Goal: Find specific page/section: Find specific page/section

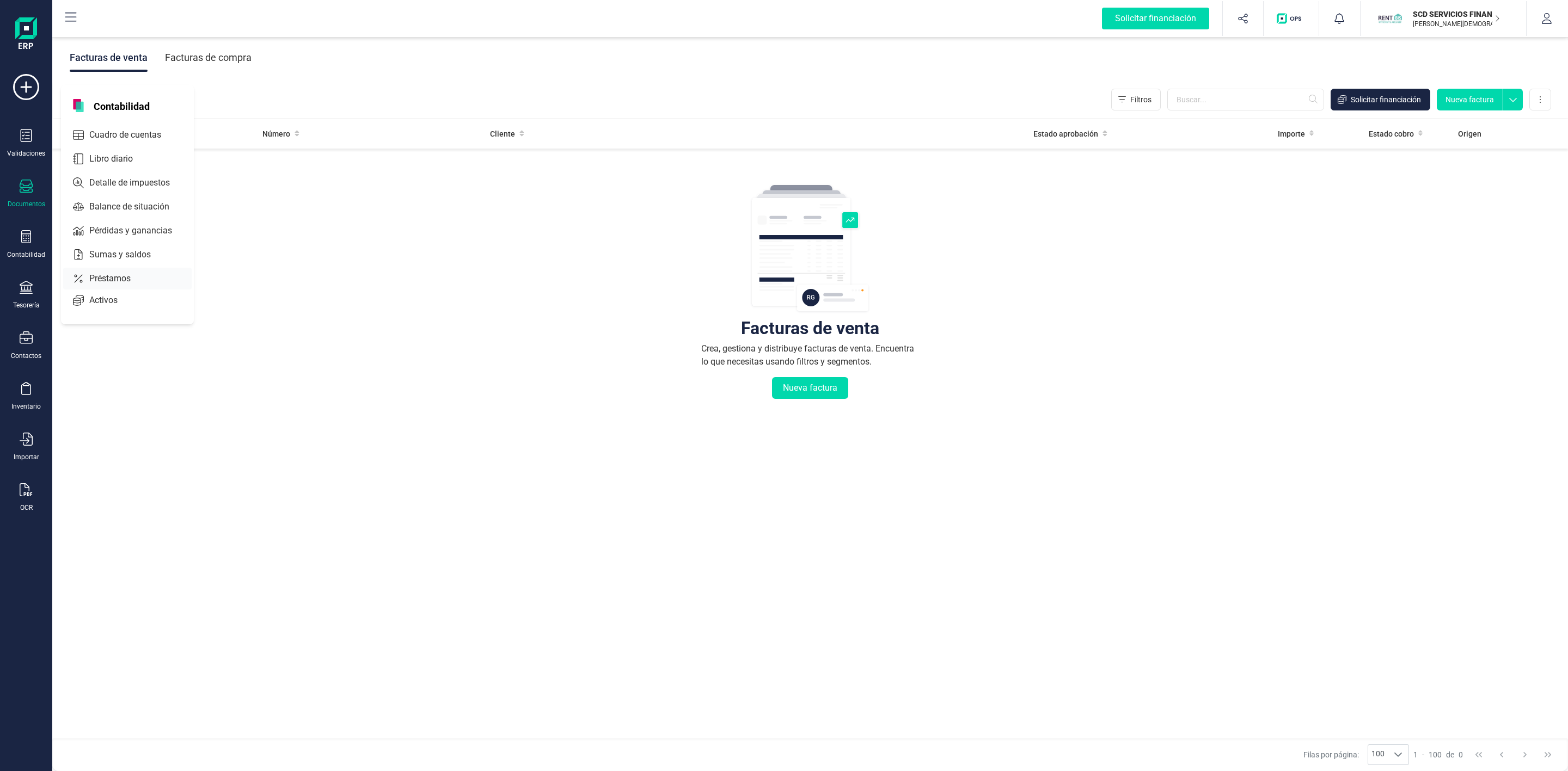
click at [82, 276] on icon at bounding box center [78, 279] width 8 height 8
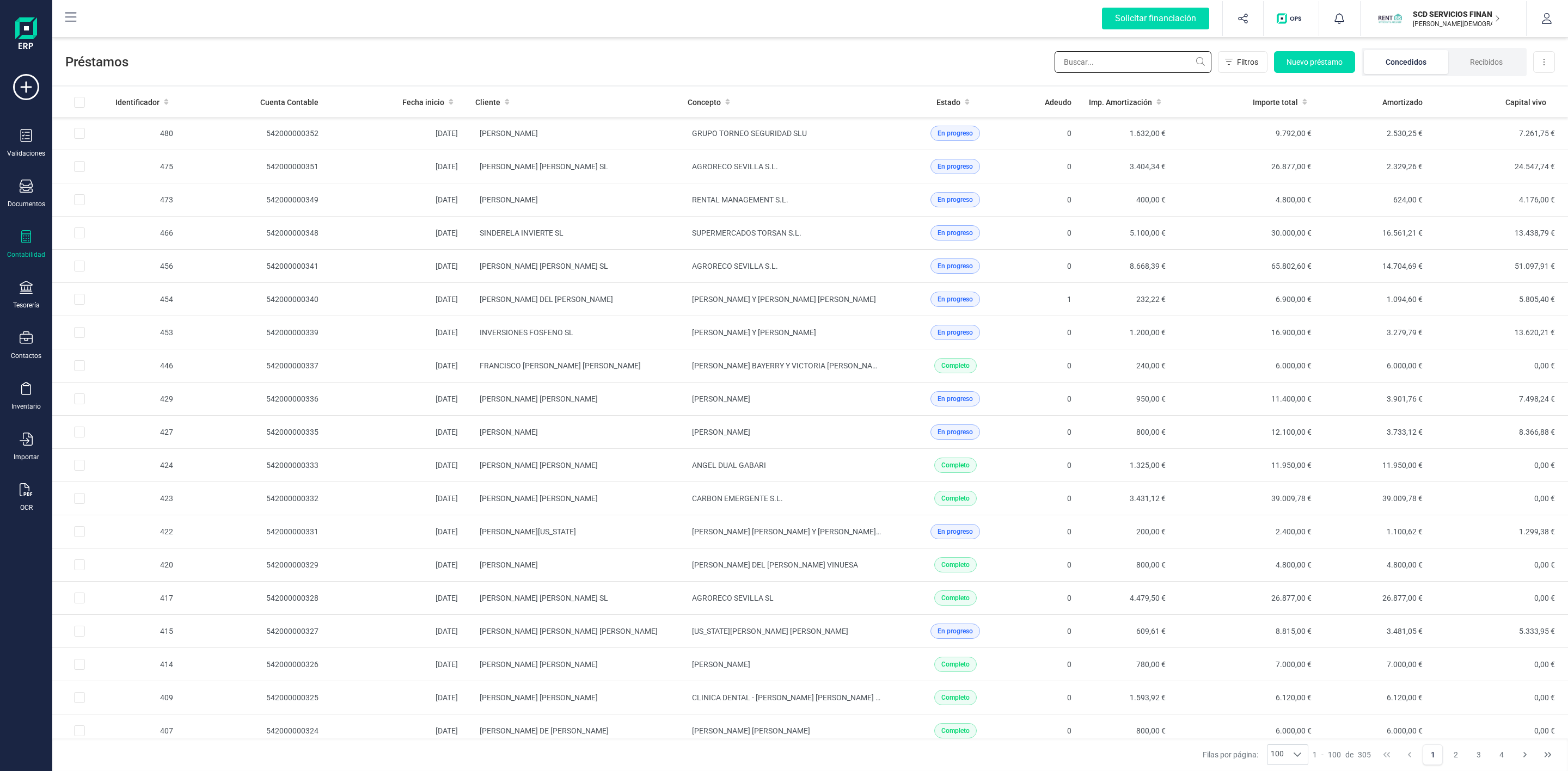
click at [1102, 62] on input "text" at bounding box center [1133, 62] width 157 height 22
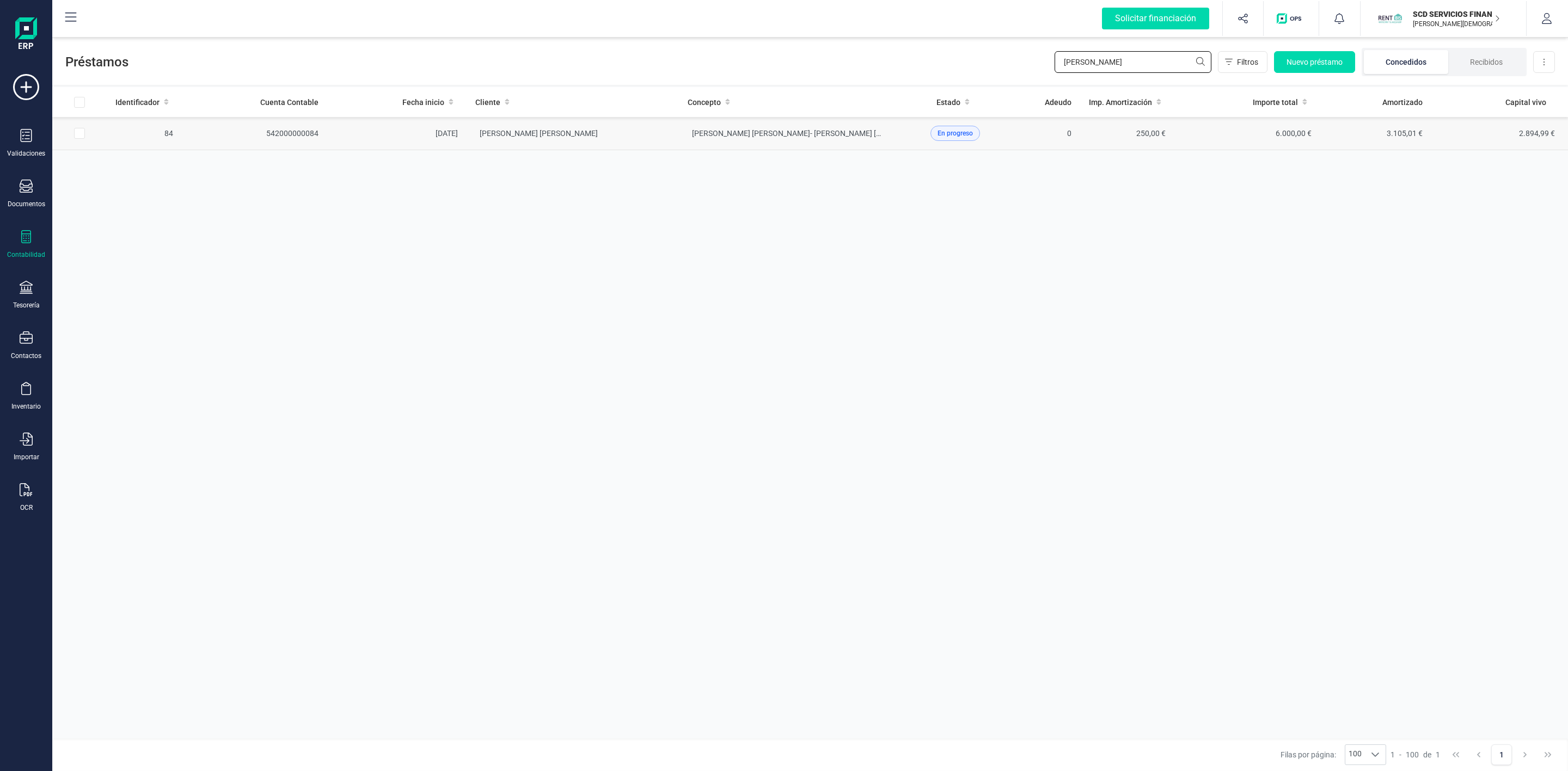
type input "[PERSON_NAME]"
click at [679, 140] on td "[PERSON_NAME] [PERSON_NAME]- [PERSON_NAME] [PERSON_NAME]" at bounding box center [785, 134] width 212 height 33
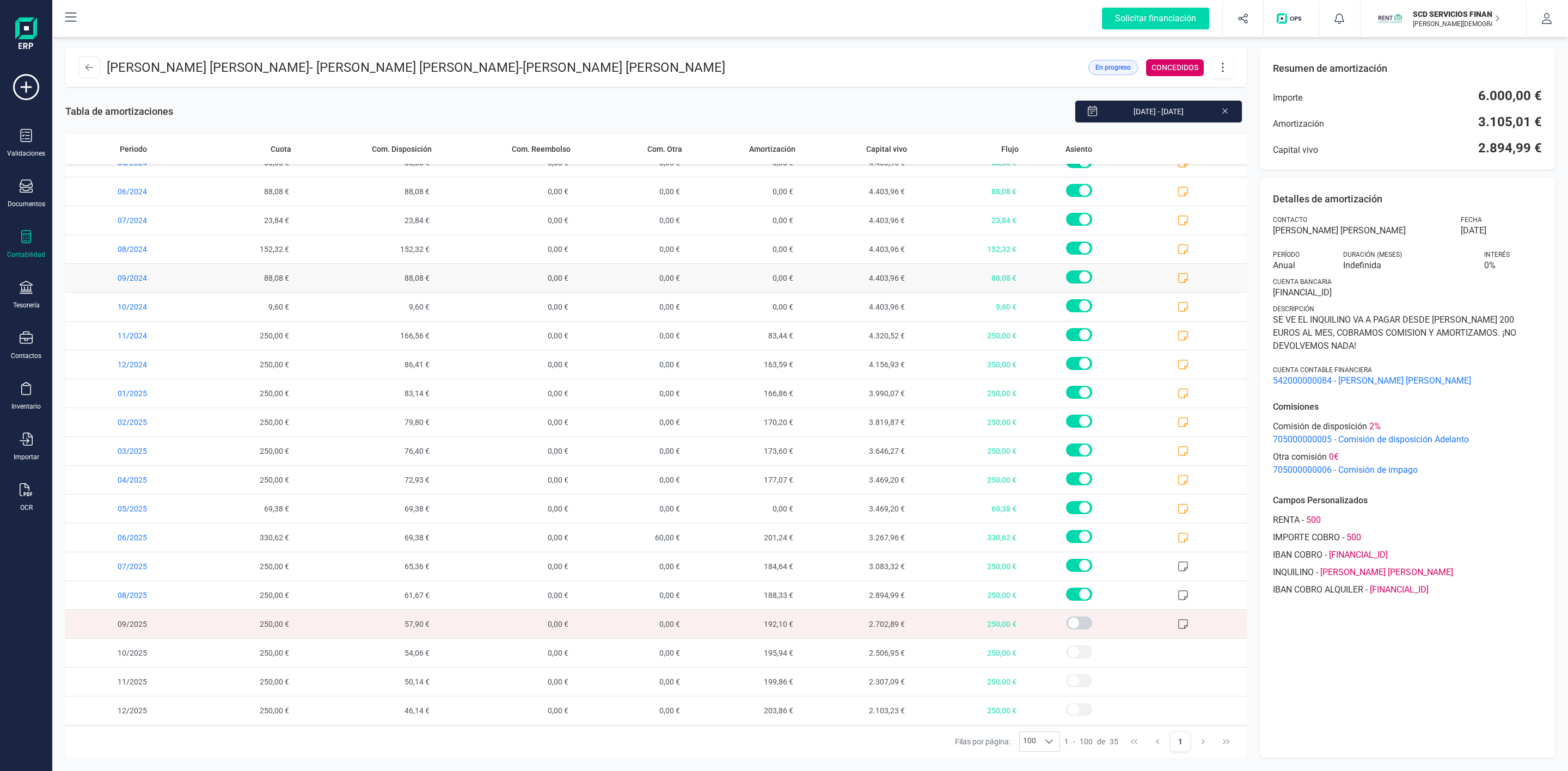
scroll to position [457, 0]
click at [1227, 108] on icon at bounding box center [1225, 110] width 9 height 11
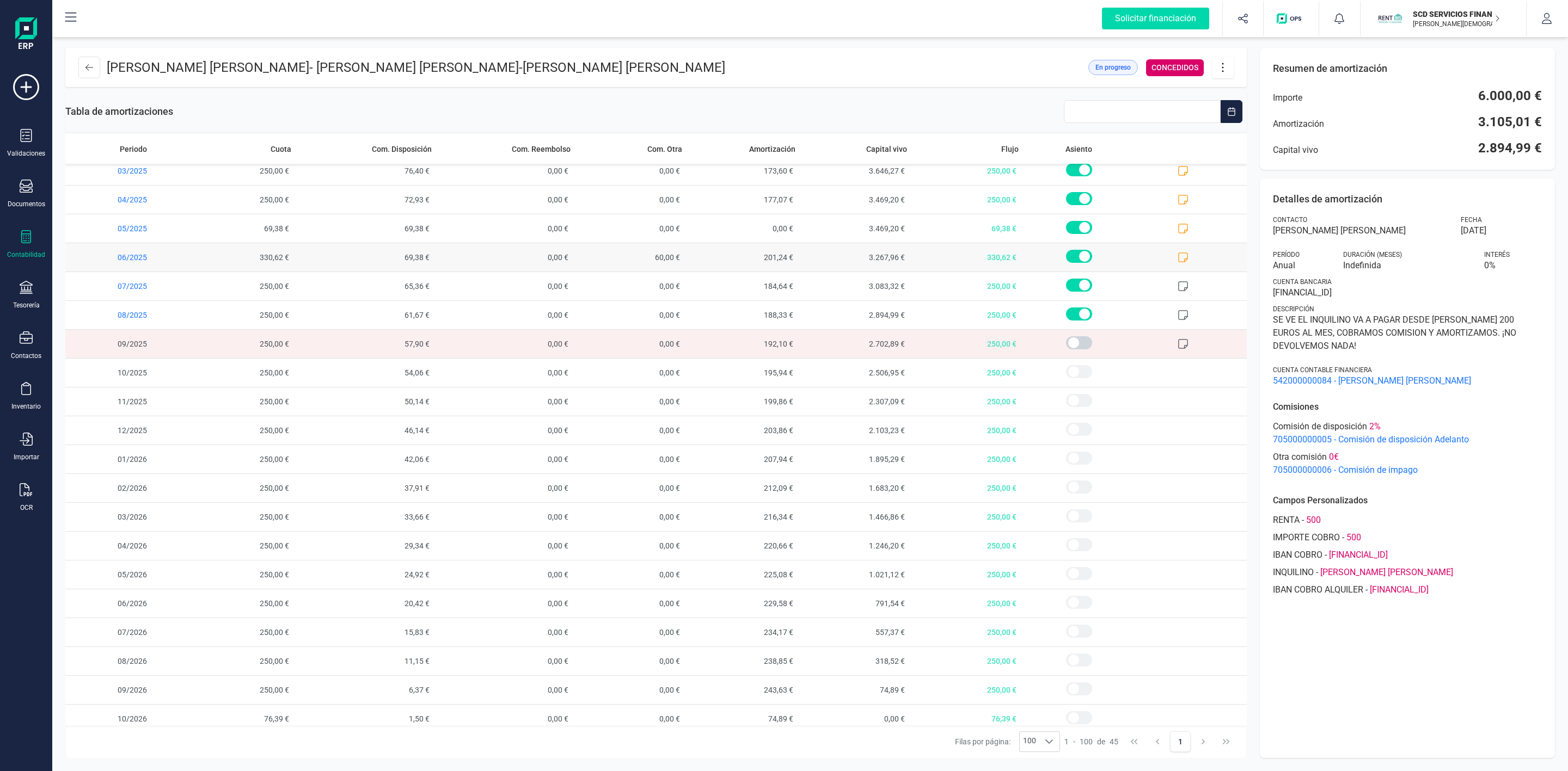
scroll to position [748, 0]
